Goal: Check status: Check status

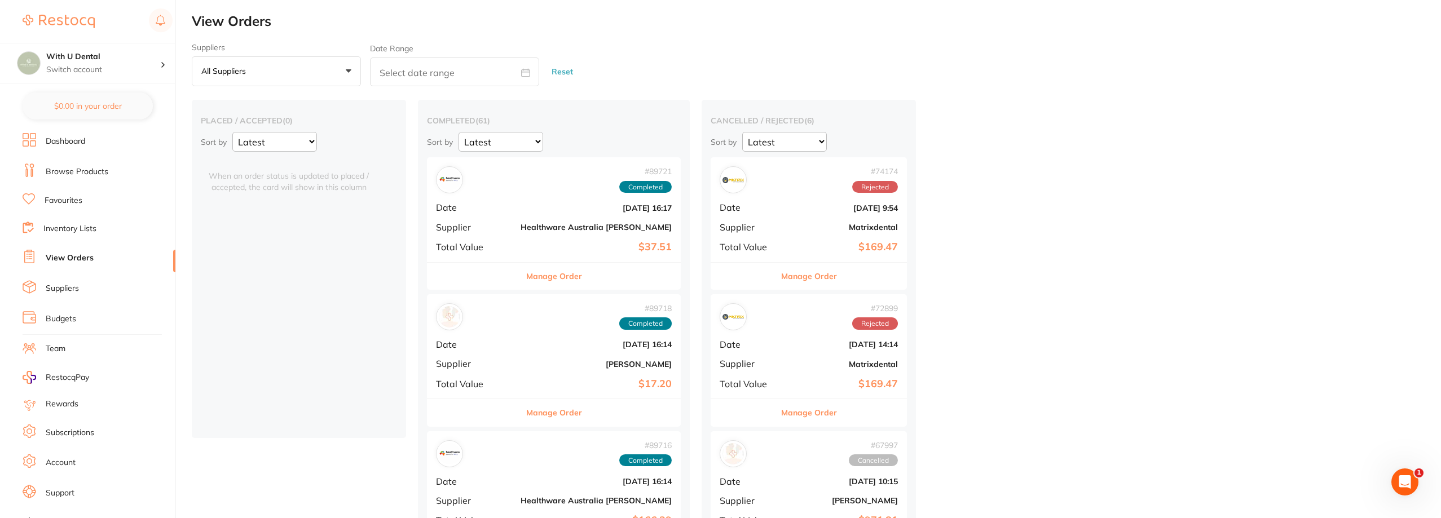
click at [455, 183] on img at bounding box center [449, 179] width 21 height 21
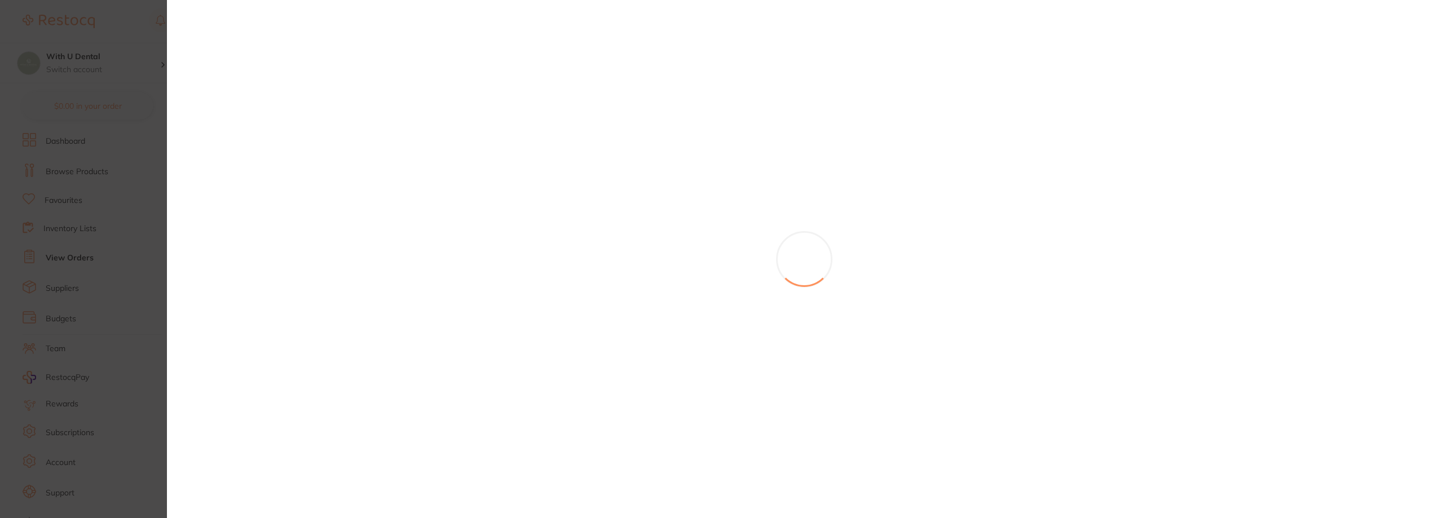
click at [474, 224] on section at bounding box center [720, 259] width 1441 height 518
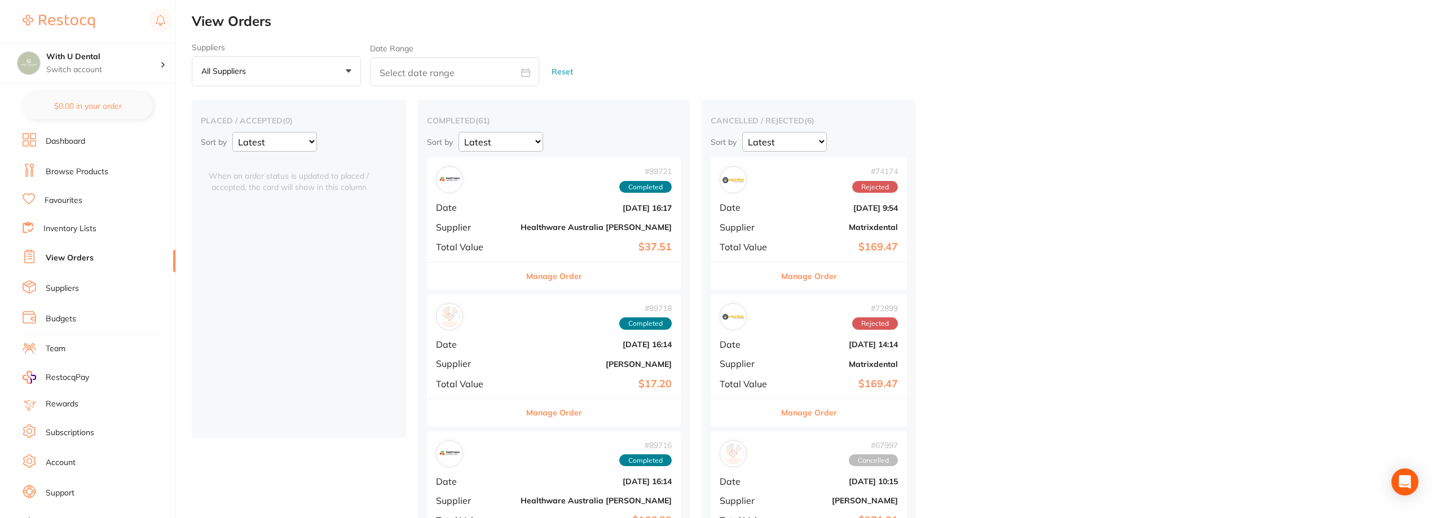
click at [492, 226] on span "Supplier" at bounding box center [474, 227] width 76 height 10
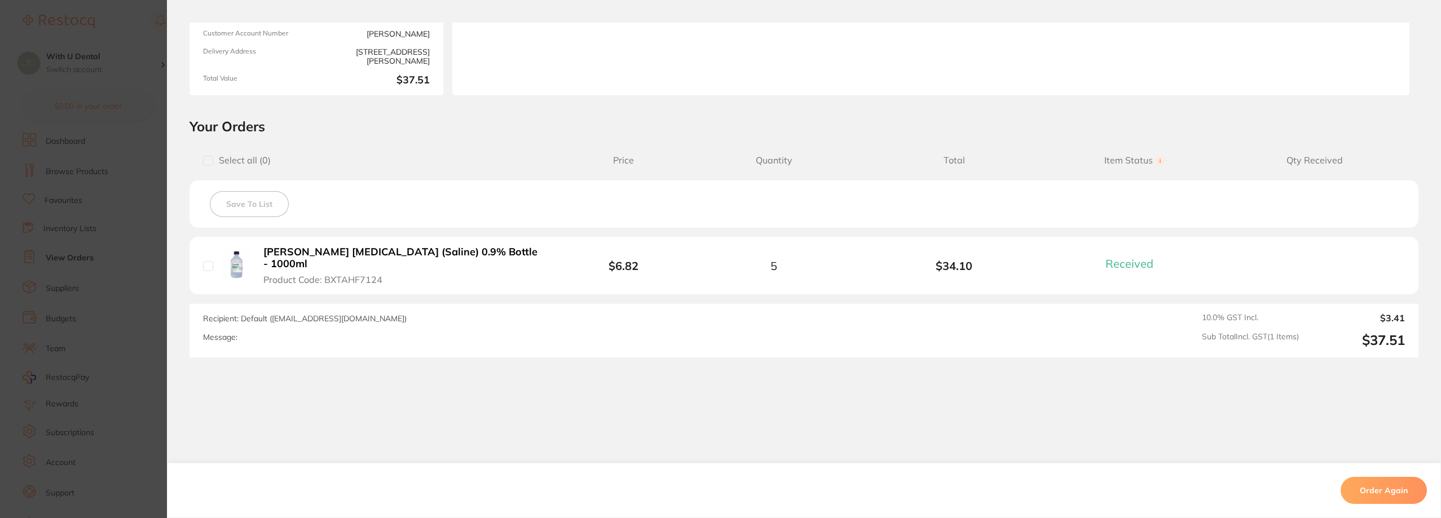
click at [148, 406] on section "Order ID: Restocq- 89721 Order Information 1 Received Completed Order Order Dat…" at bounding box center [720, 259] width 1441 height 518
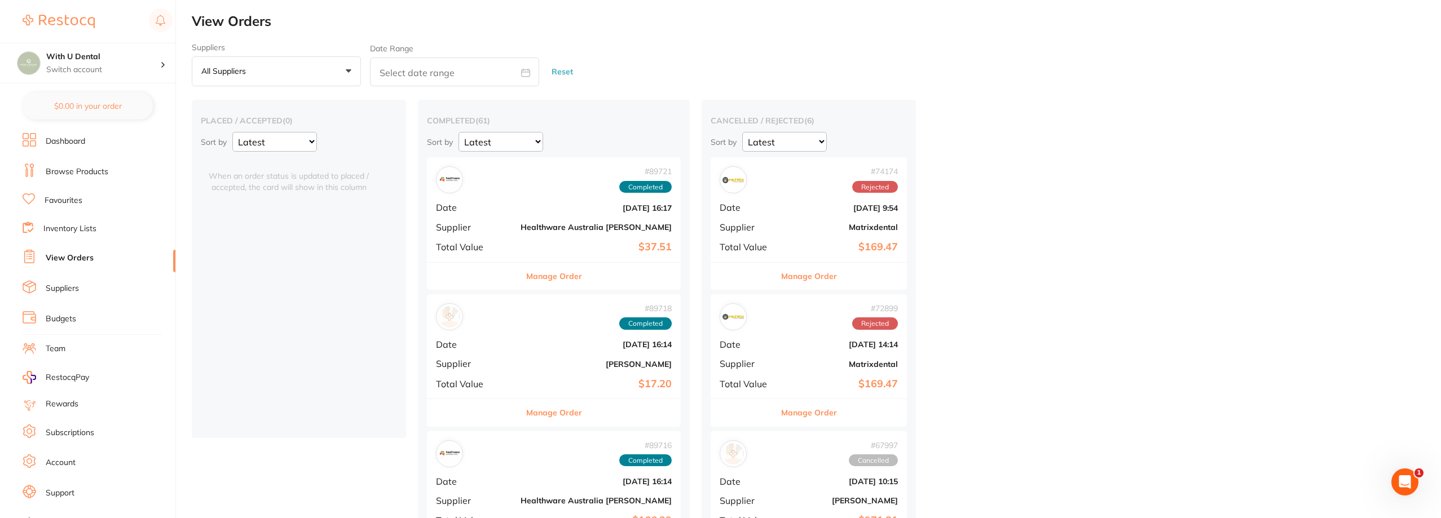
click at [520, 345] on b "[DATE] 16:14" at bounding box center [595, 344] width 151 height 9
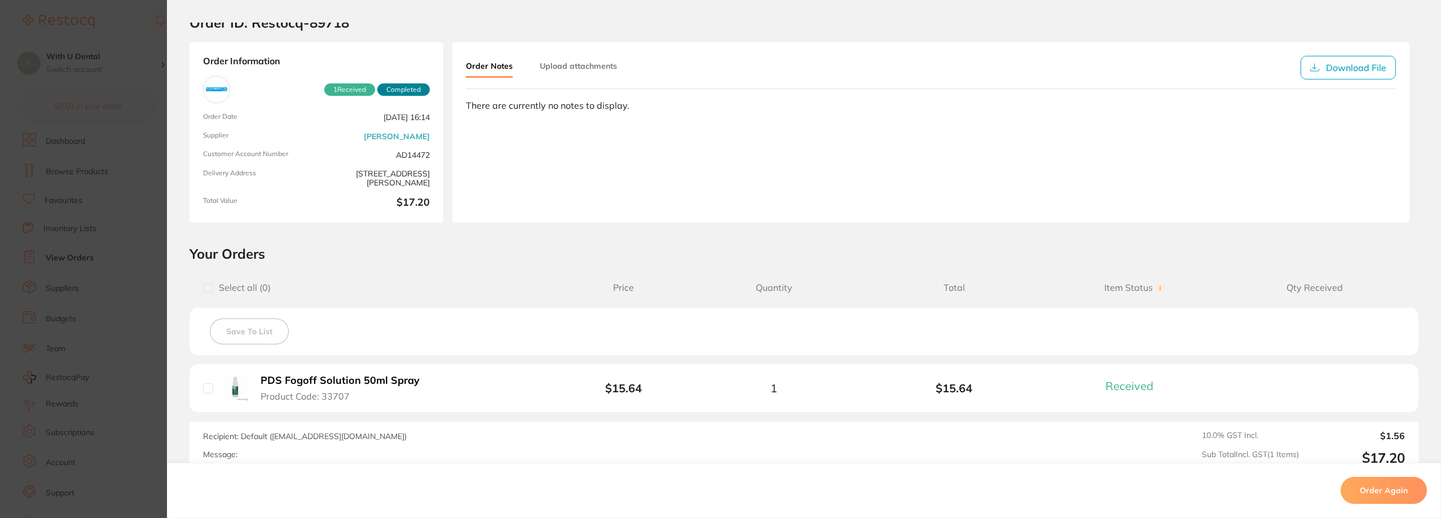
scroll to position [113, 0]
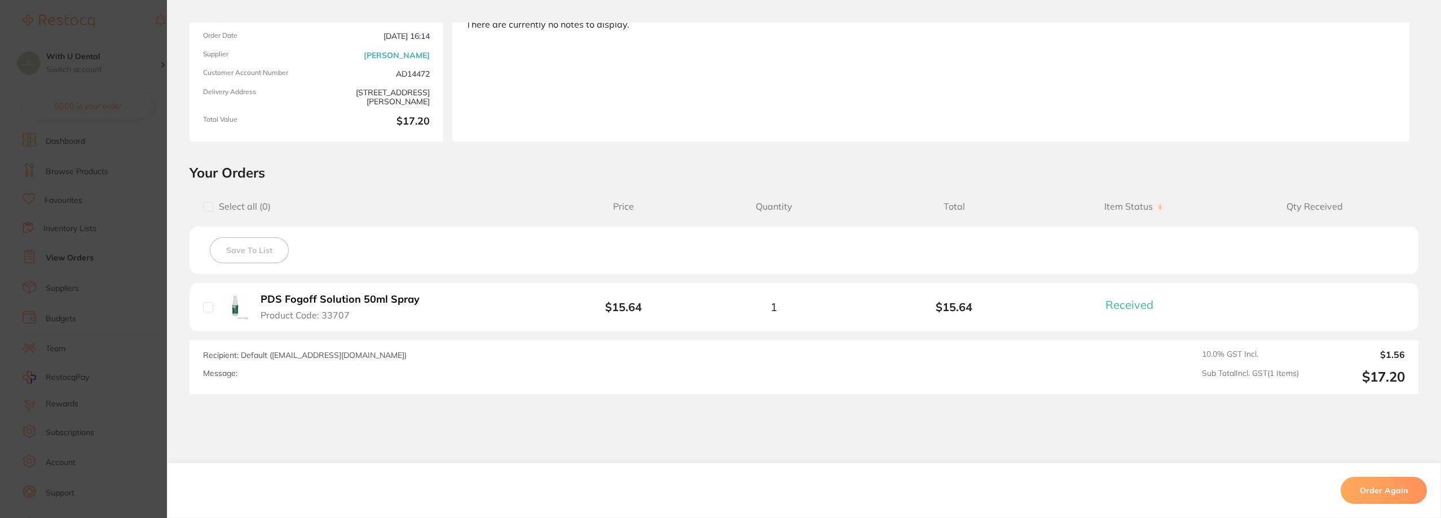
click at [143, 307] on section "Order ID: Restocq- 89718 Order Information 1 Received Completed Order Date [DAT…" at bounding box center [720, 259] width 1441 height 518
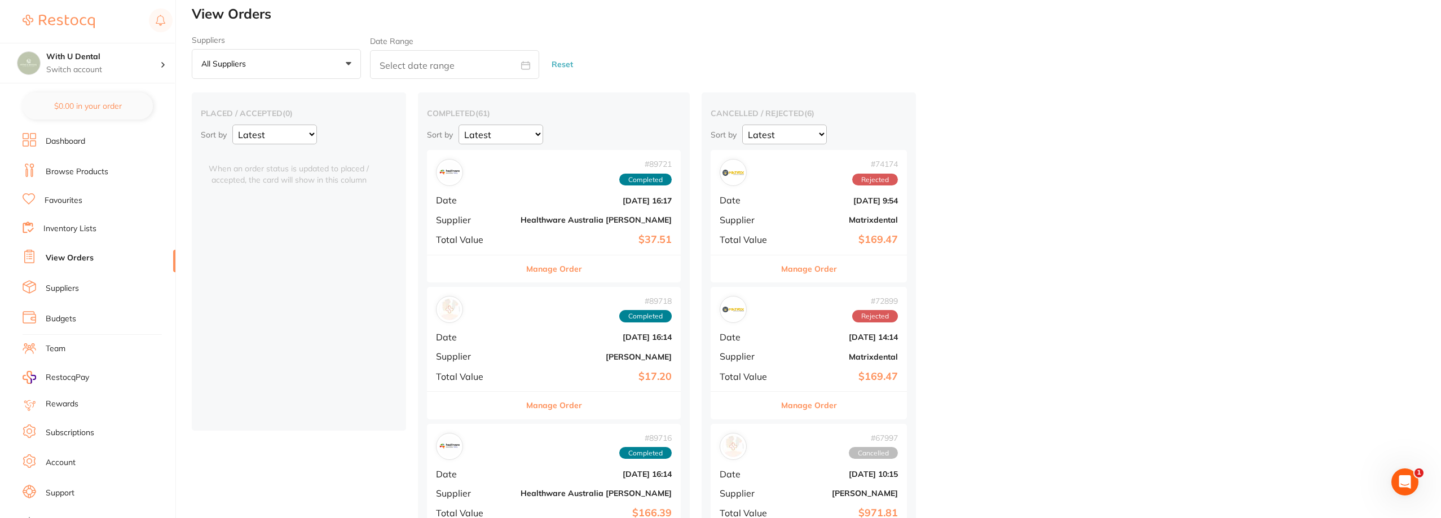
scroll to position [113, 0]
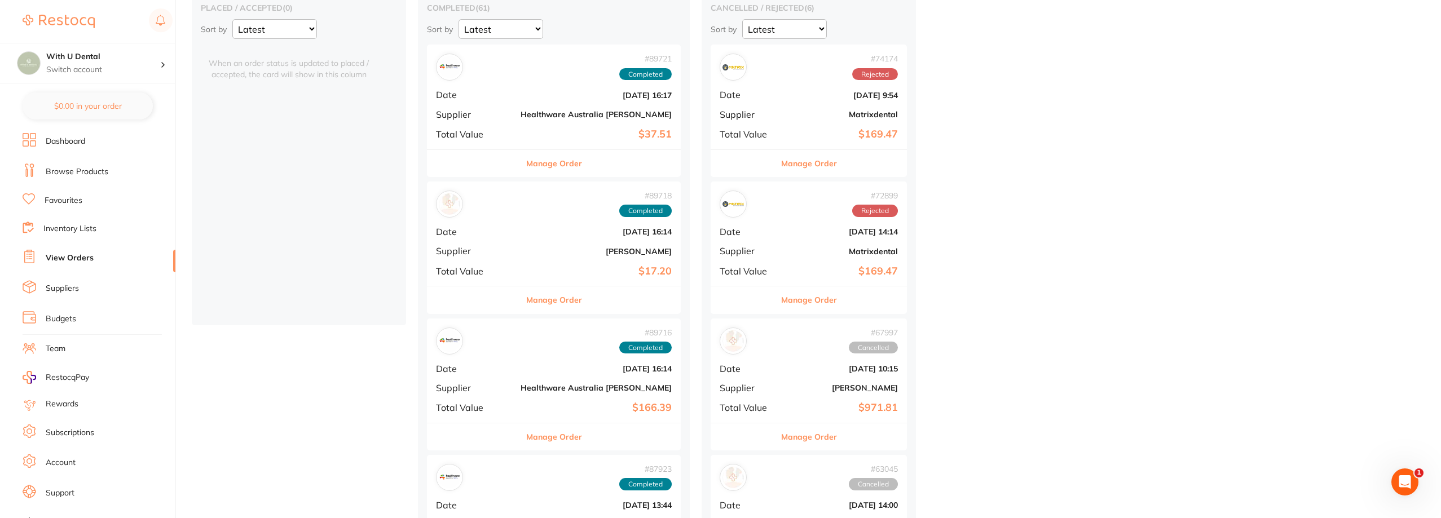
click at [498, 348] on div "# 89716 Completed" at bounding box center [554, 341] width 236 height 27
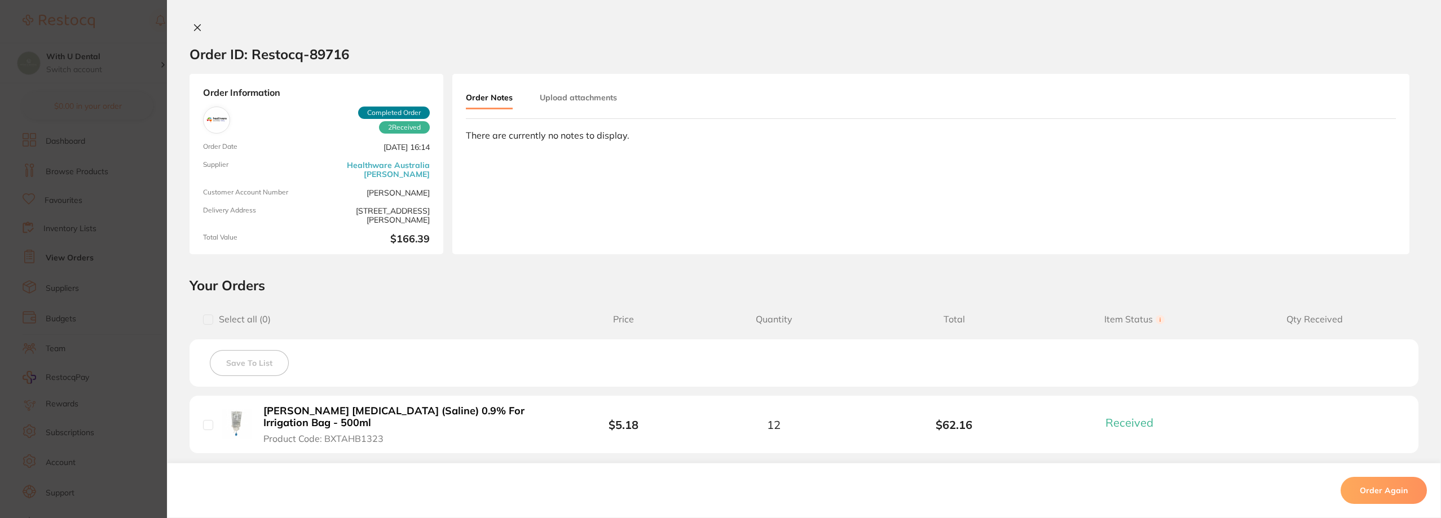
click at [131, 406] on section "Order ID: Restocq- 89716 Order Information 2 Received Completed Order Order Dat…" at bounding box center [720, 259] width 1441 height 518
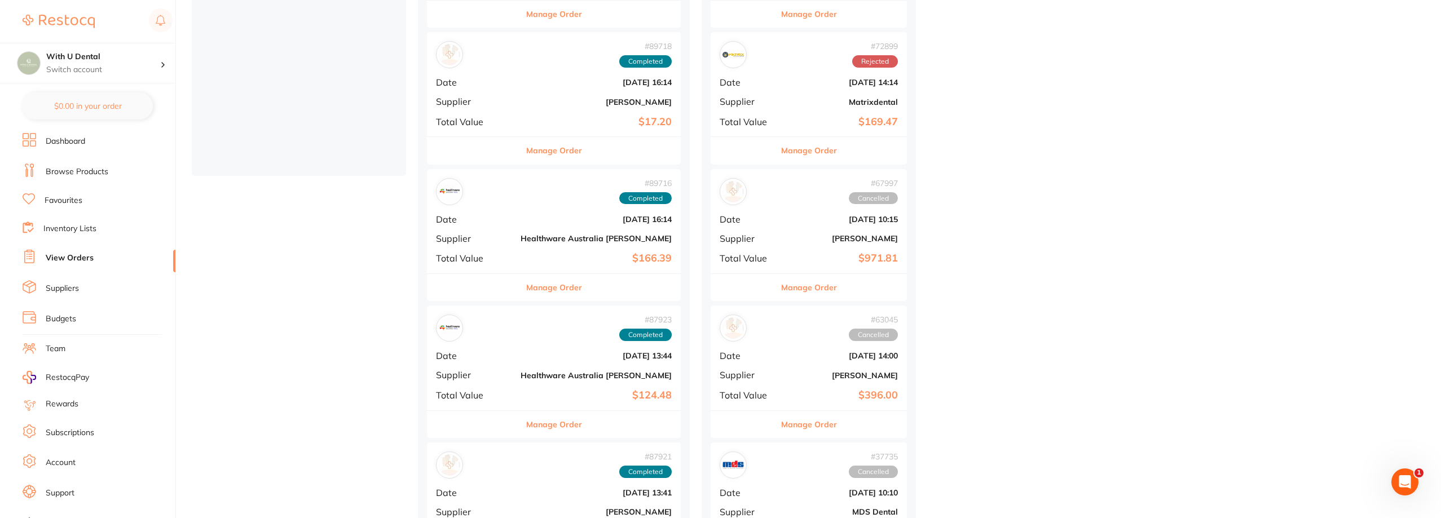
scroll to position [282, 0]
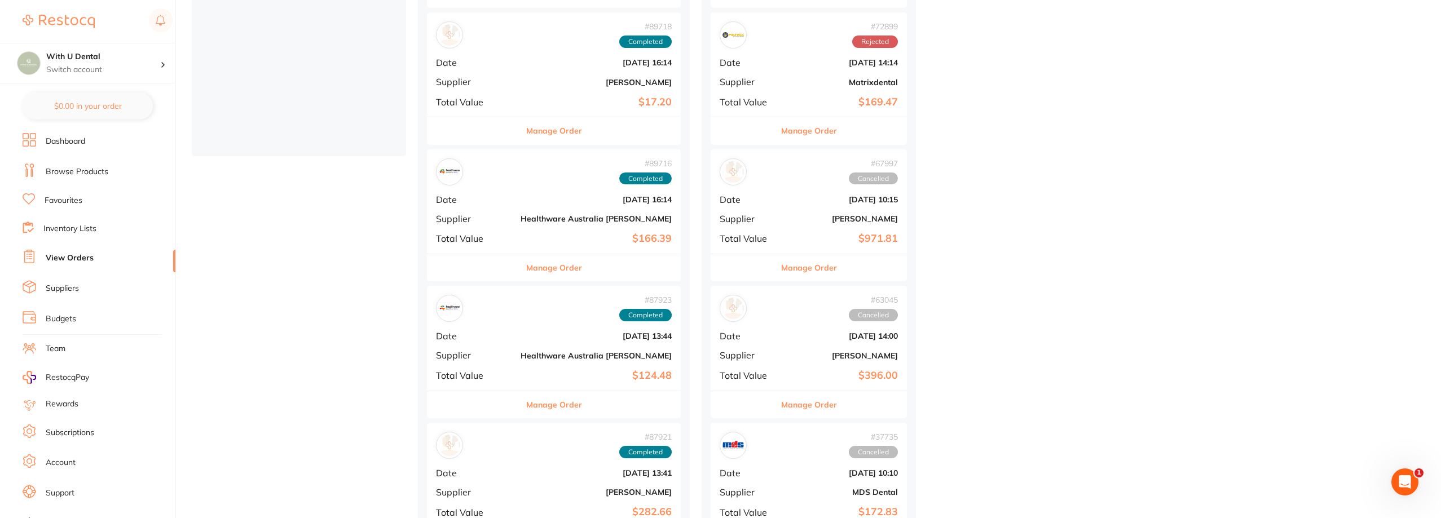
click at [506, 307] on div "# 87923 Completed" at bounding box center [554, 308] width 236 height 27
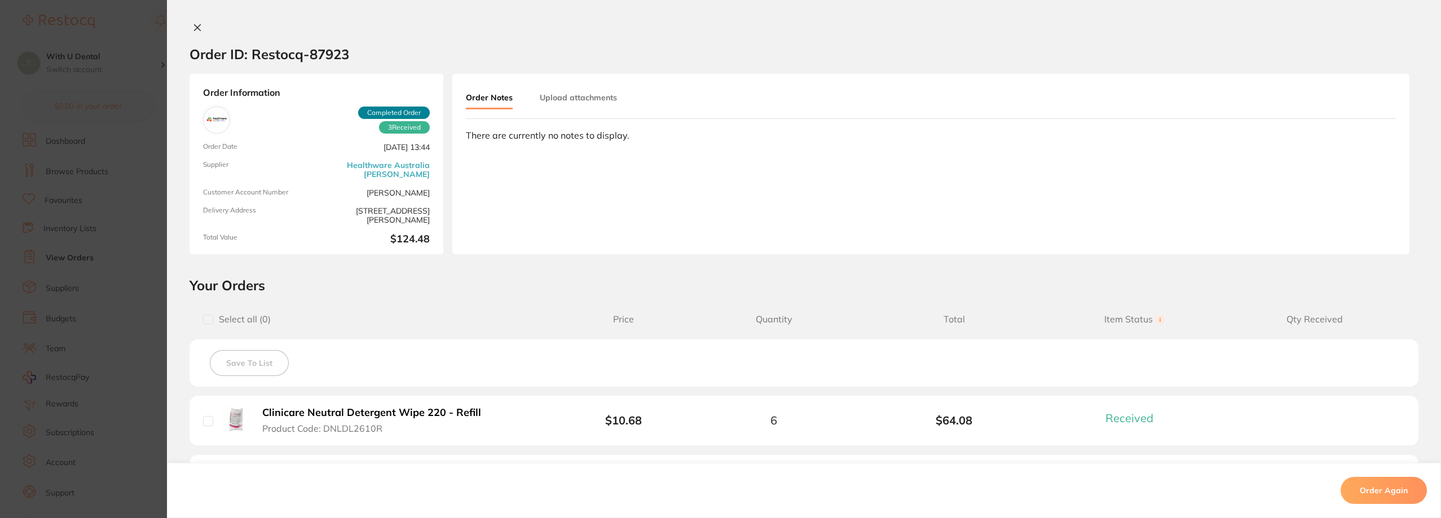
click at [146, 416] on section "Order ID: Restocq- 87923 Order Information 3 Received Completed Order Order Dat…" at bounding box center [720, 259] width 1441 height 518
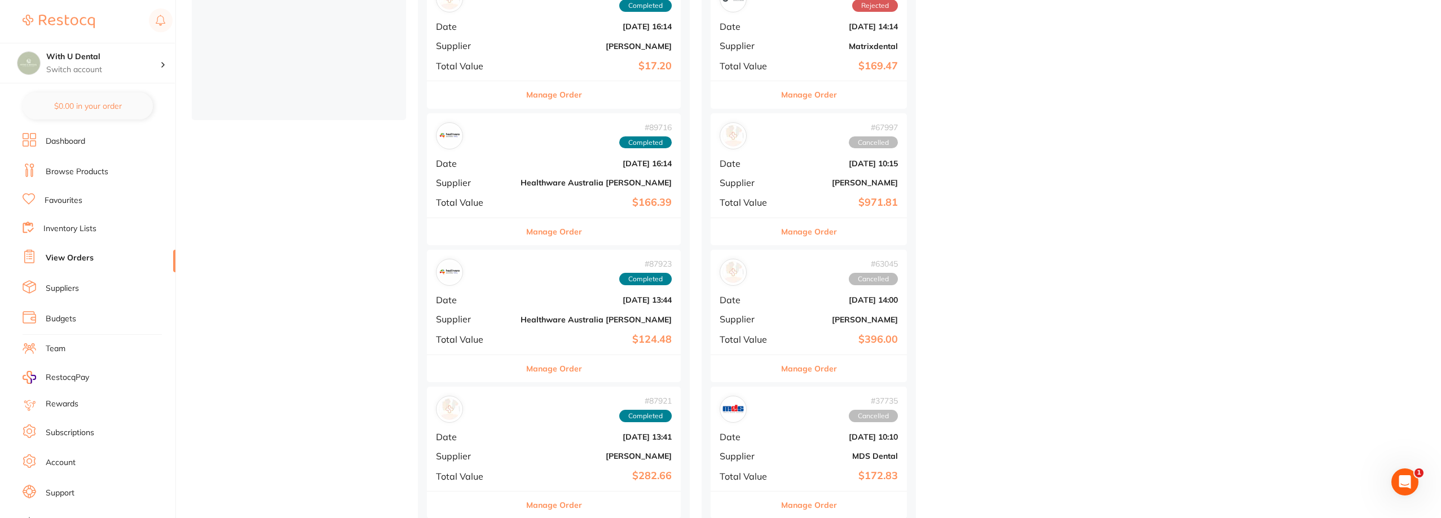
scroll to position [338, 0]
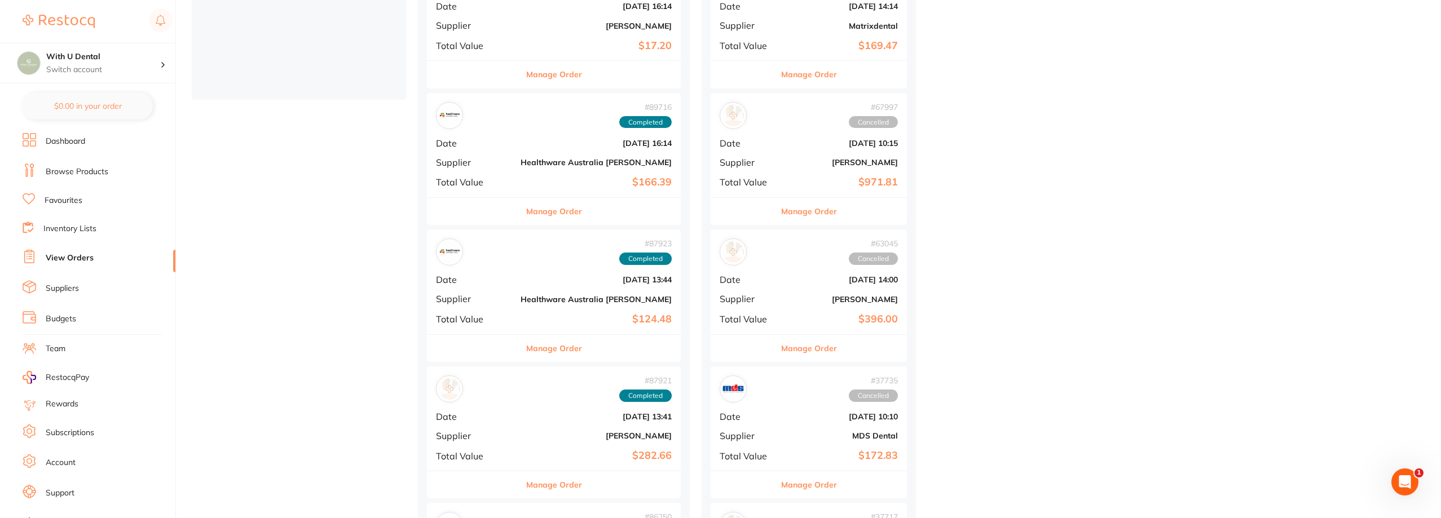
click at [520, 397] on div "# 87921 Completed" at bounding box center [554, 388] width 236 height 27
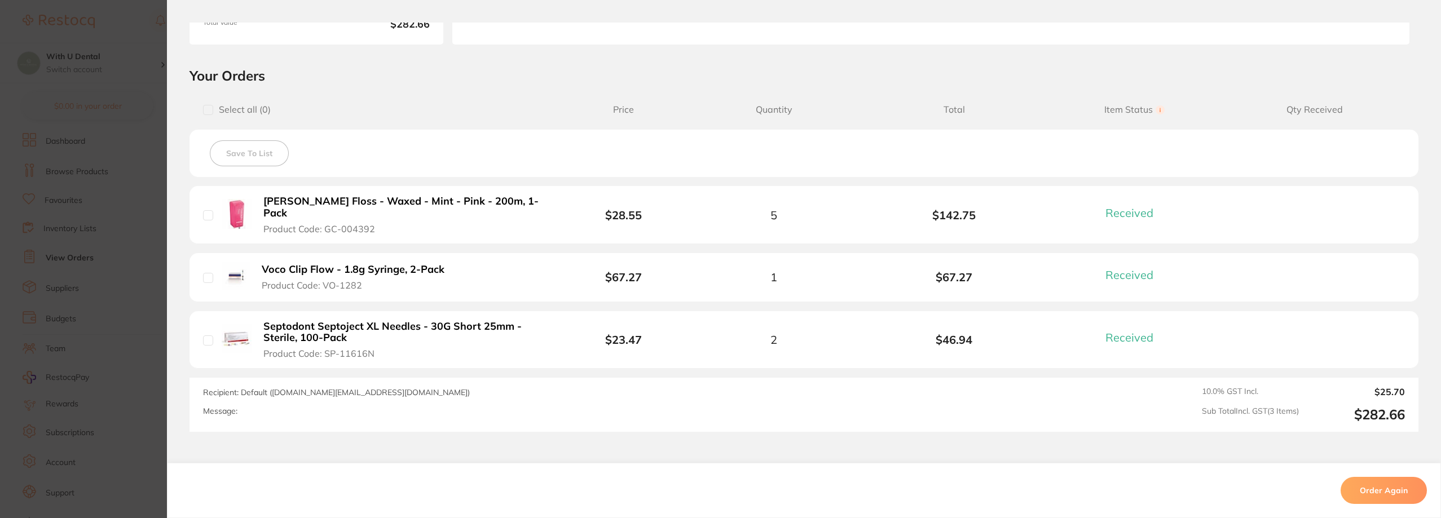
scroll to position [226, 0]
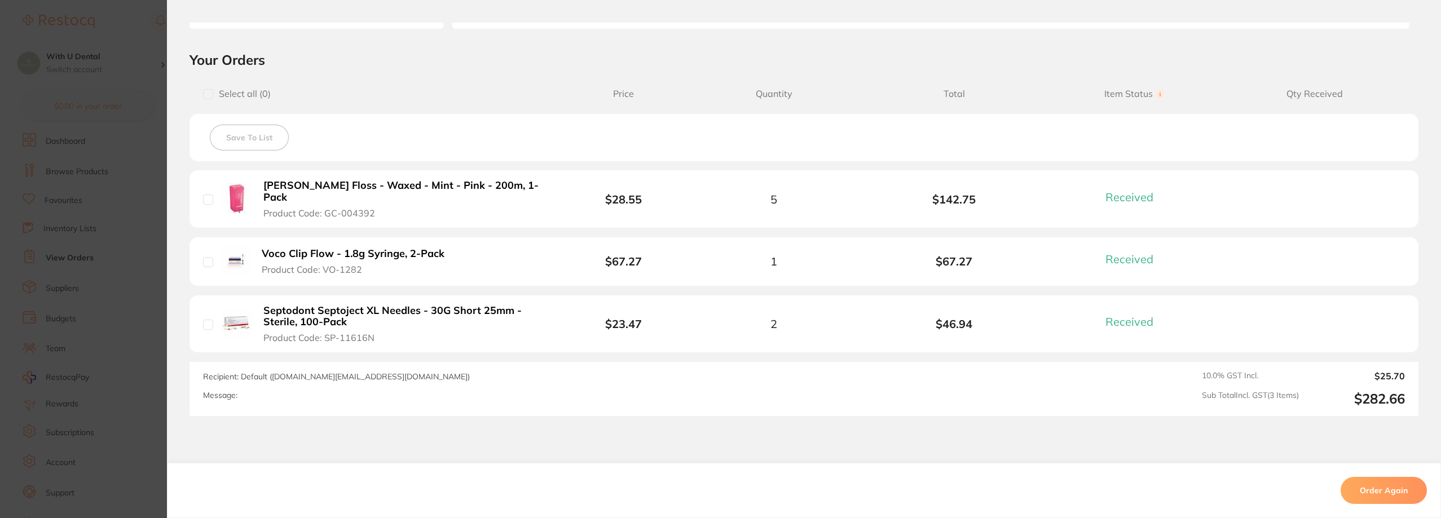
click at [154, 325] on section "Order ID: Restocq- 87921 Order Information 3 Received Completed Order Date [DAT…" at bounding box center [720, 259] width 1441 height 518
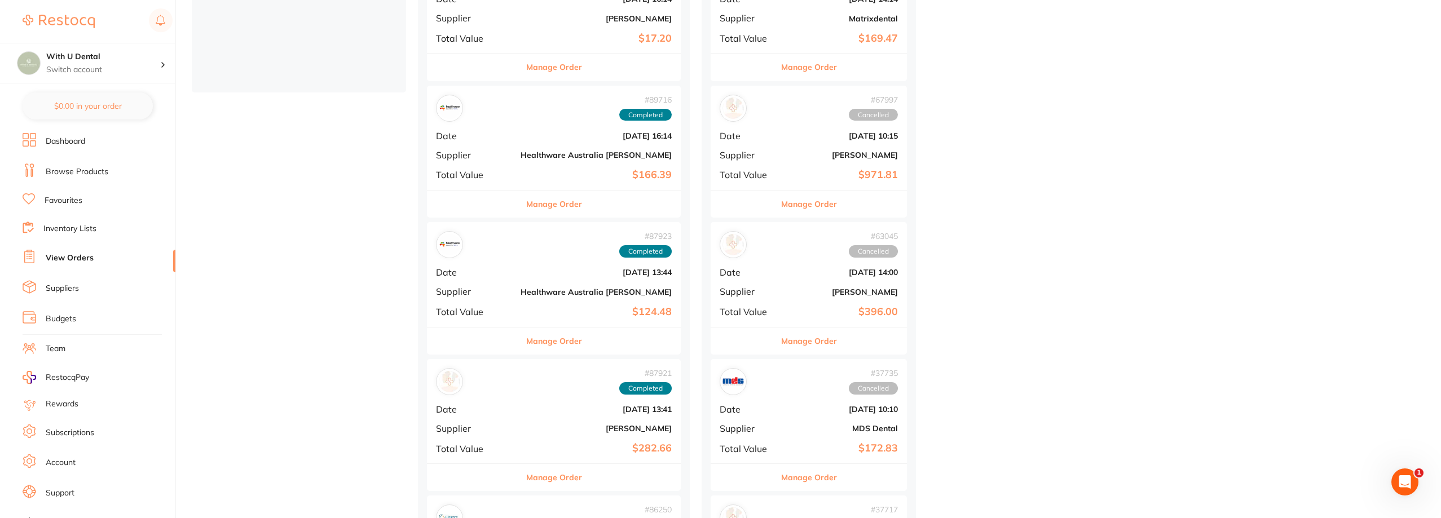
scroll to position [395, 0]
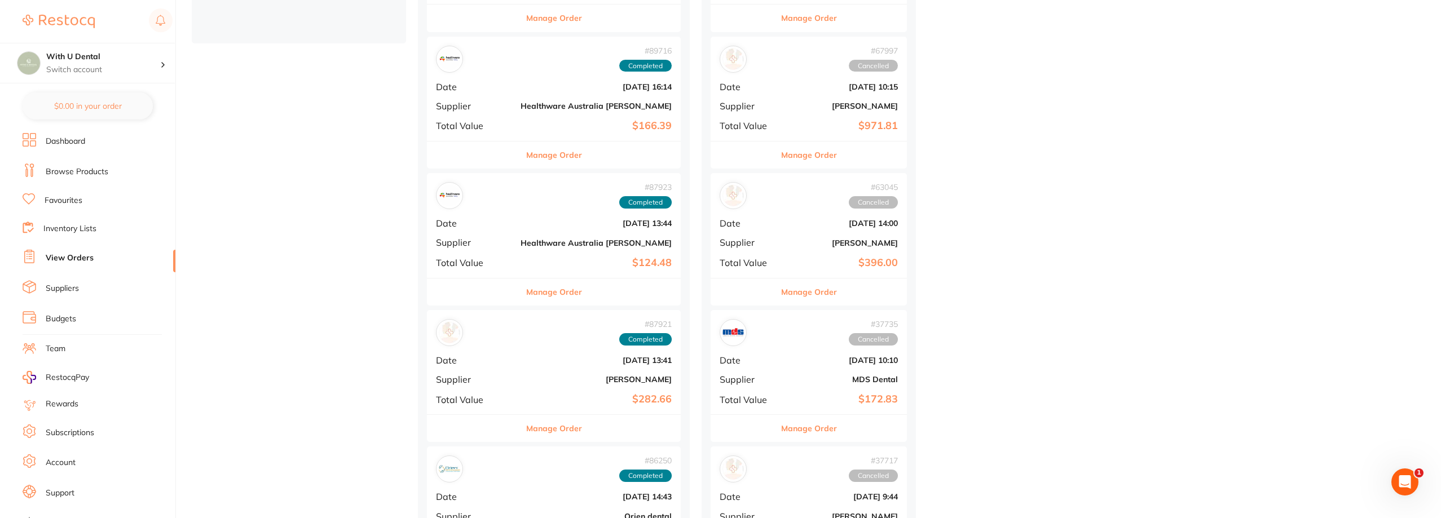
click at [549, 344] on div "# 87921 Completed" at bounding box center [554, 332] width 236 height 27
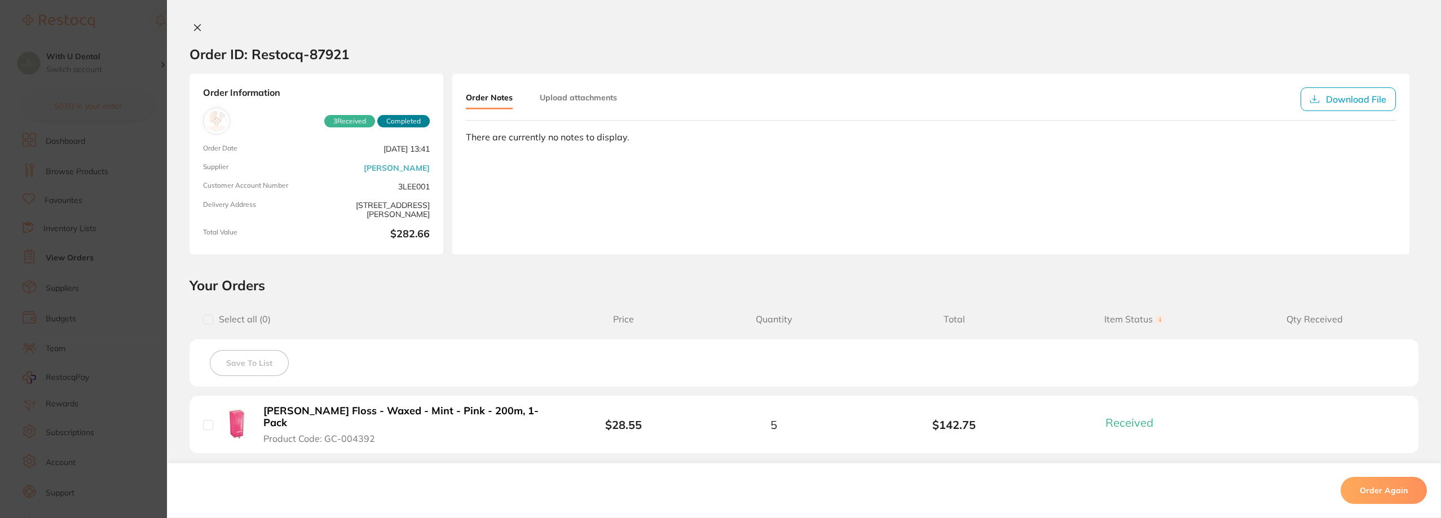
scroll to position [284, 0]
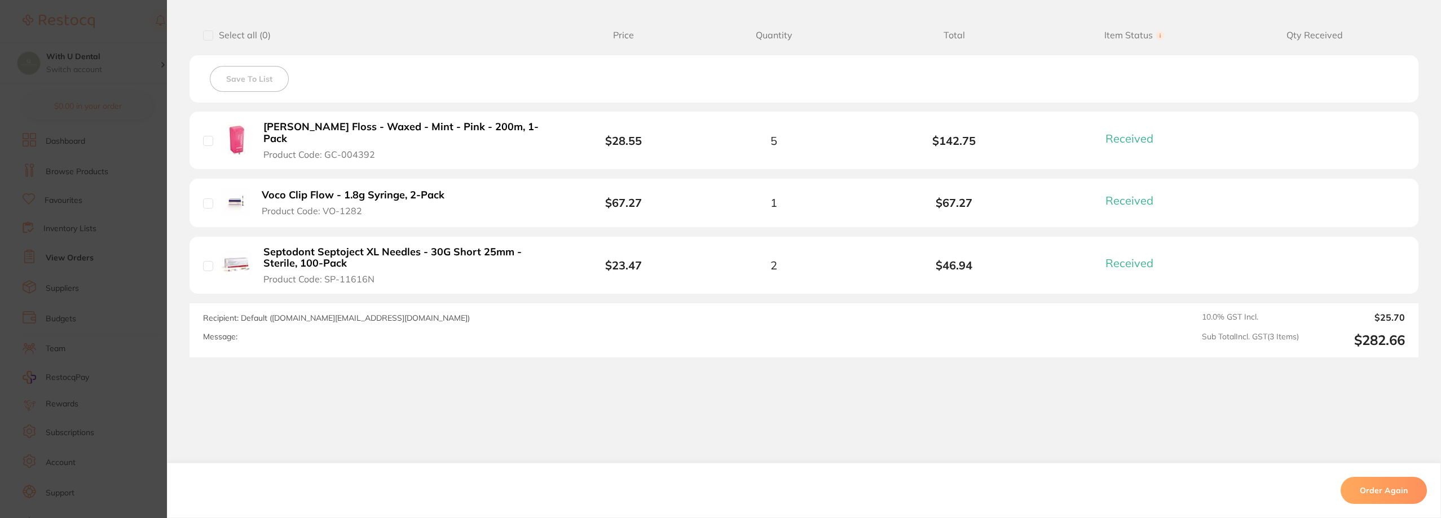
click at [134, 392] on section "Order ID: Restocq- 87921 Order Information 3 Received Completed Order Date [DAT…" at bounding box center [720, 259] width 1441 height 518
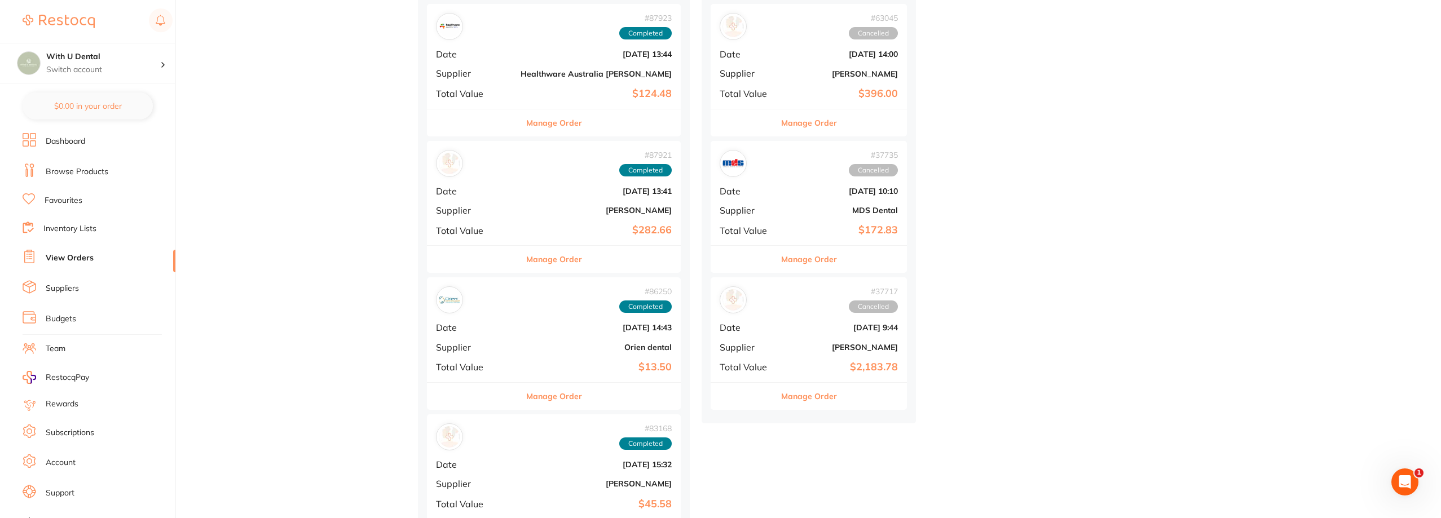
scroll to position [846, 0]
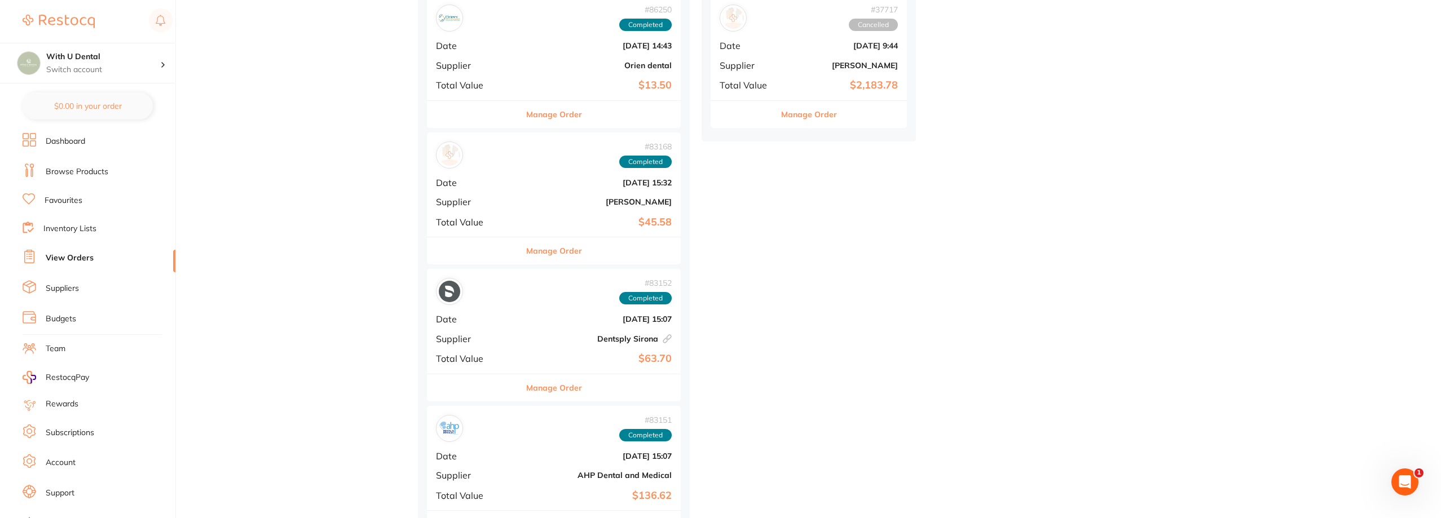
click at [520, 341] on b "Dentsply Sirona This order has been placed with your online account on Dentsply…" at bounding box center [595, 338] width 151 height 9
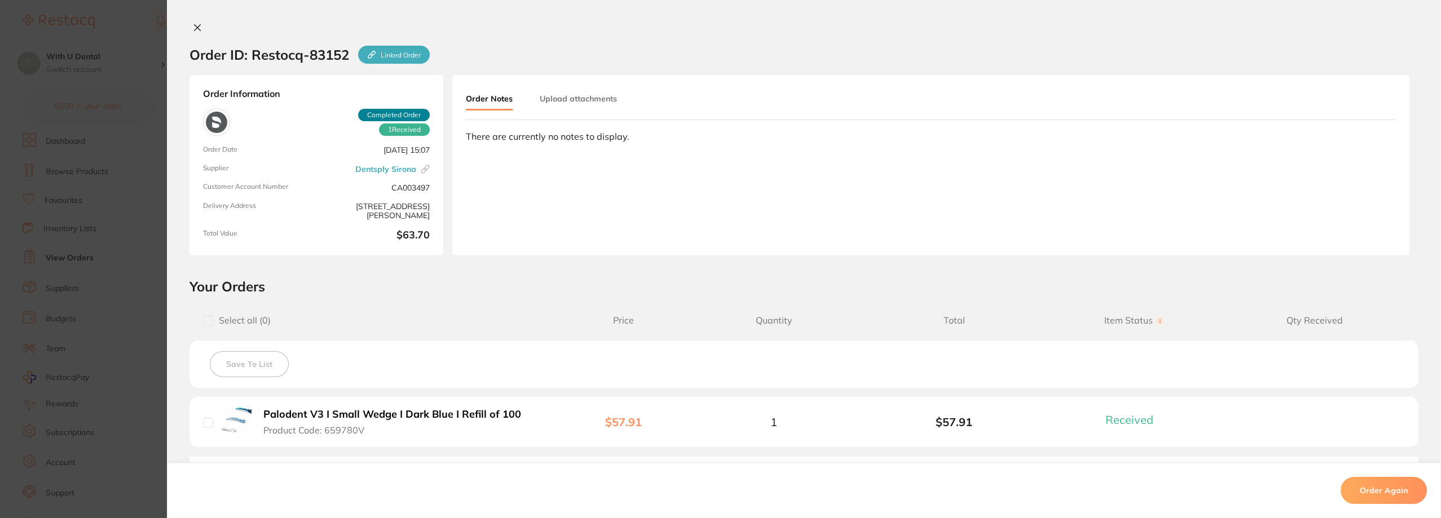
scroll to position [160, 0]
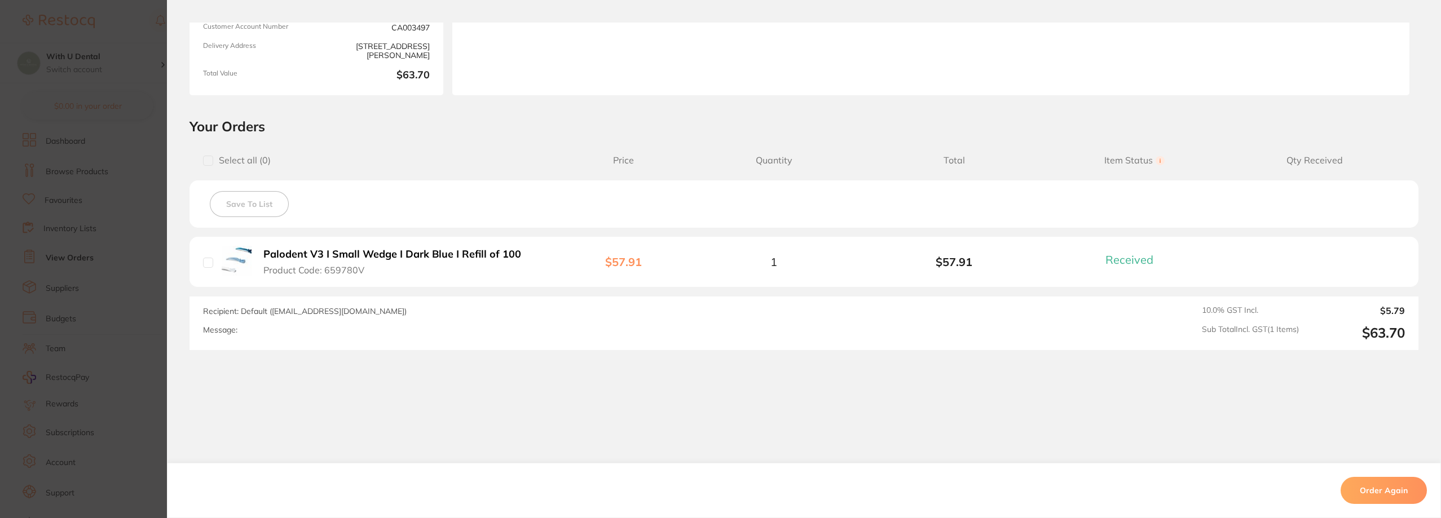
click at [157, 386] on section "Order ID: Restocq- 83152 Linked Order Order Information 1 Received Completed Or…" at bounding box center [720, 259] width 1441 height 518
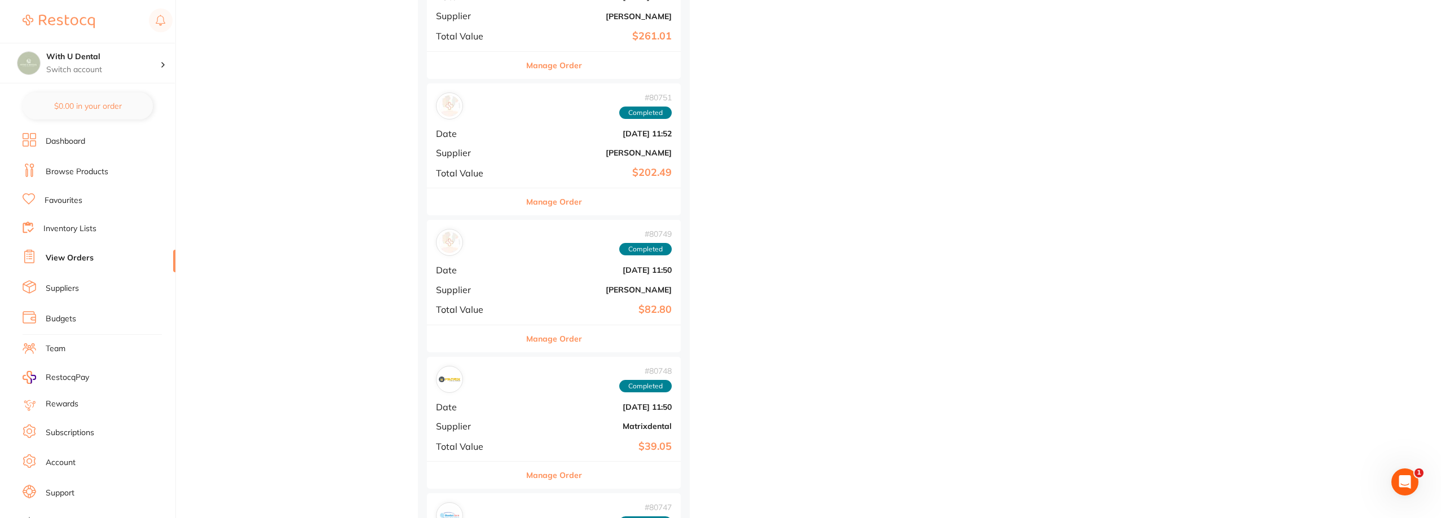
scroll to position [1861, 0]
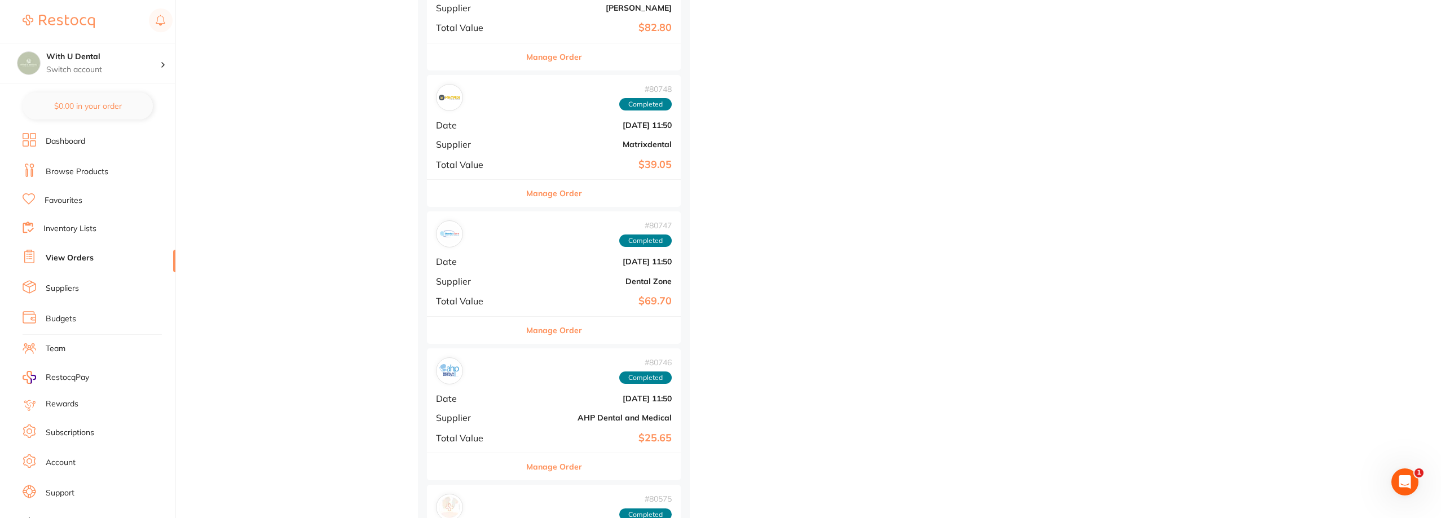
click at [520, 141] on b "Matrixdental" at bounding box center [595, 144] width 151 height 9
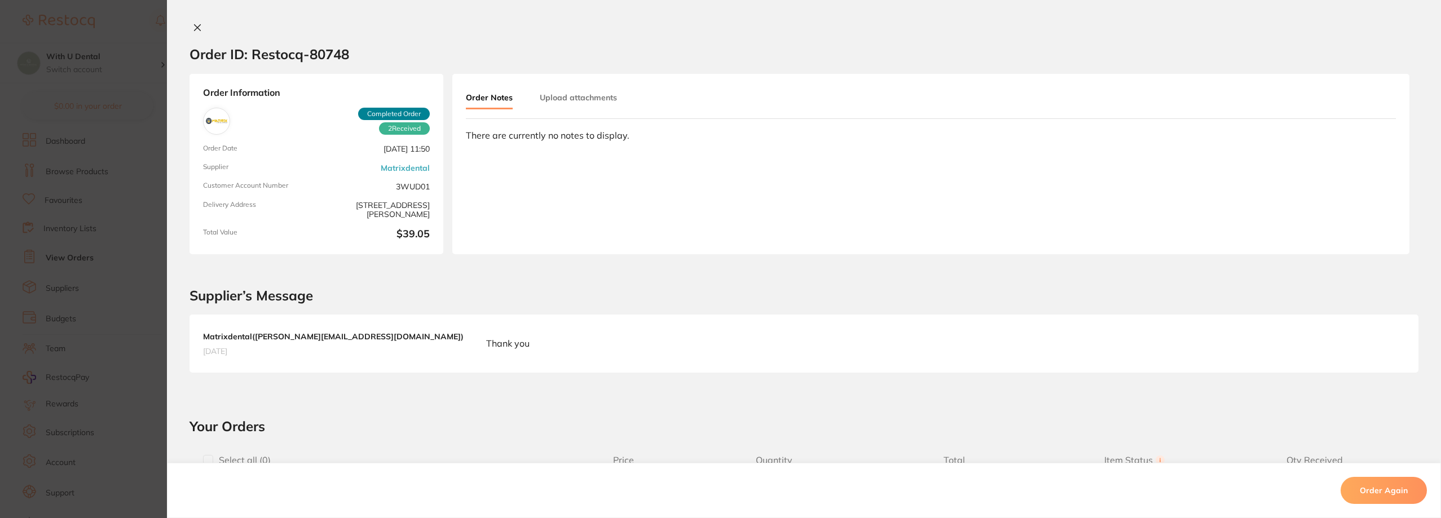
click at [439, 36] on section "Order ID: Restocq- 80748" at bounding box center [804, 53] width 1274 height 39
